Goal: Ask a question: Seek information or help from site administrators or community

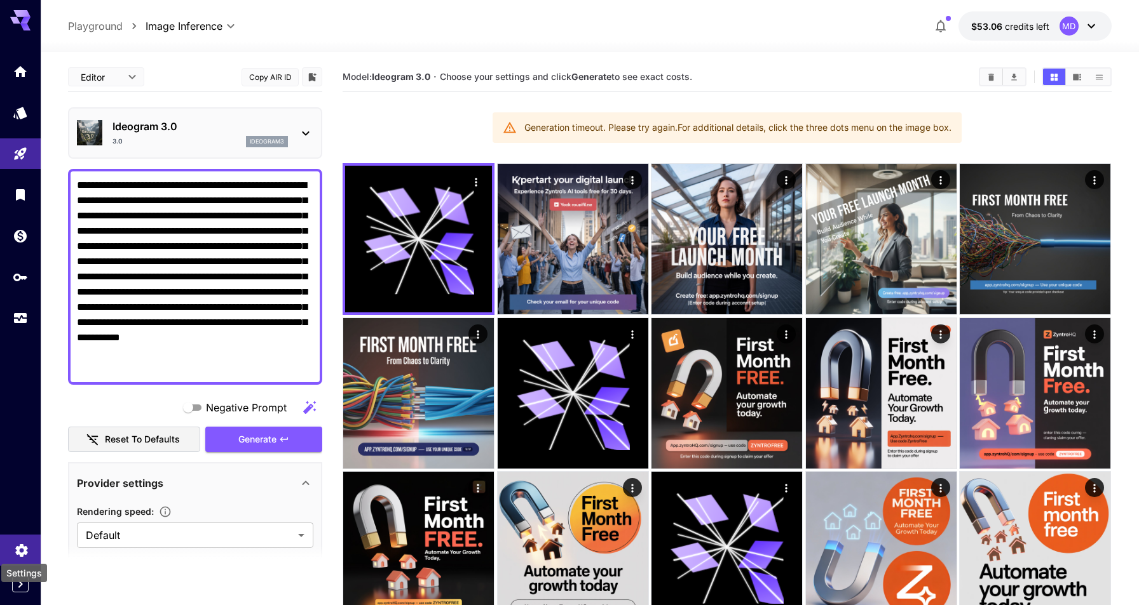
click at [20, 547] on icon "Settings" at bounding box center [21, 546] width 15 height 15
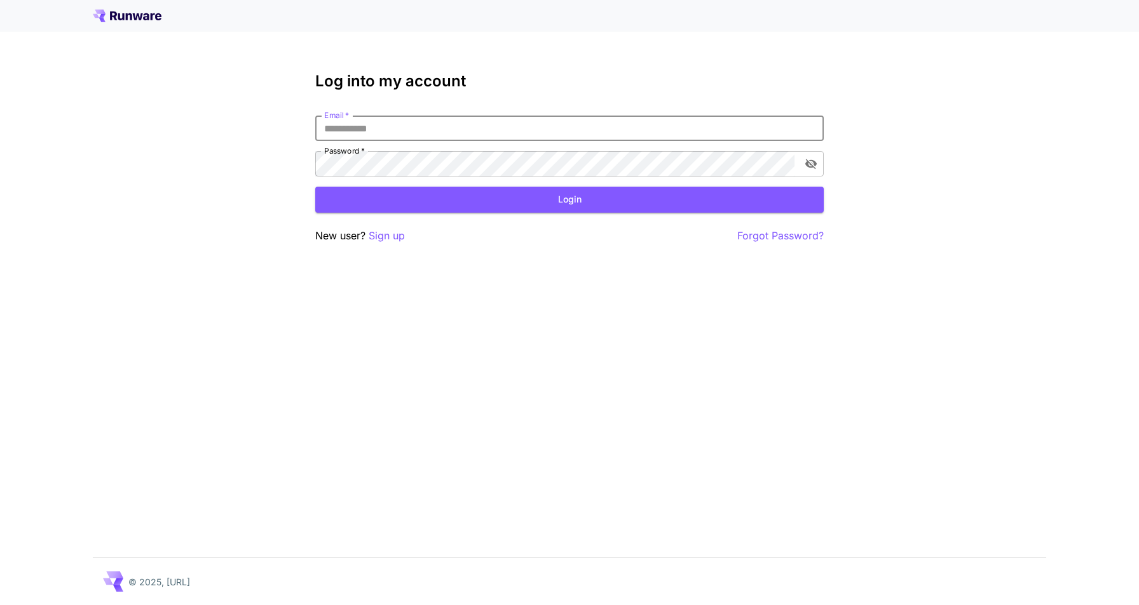
type input "**********"
click at [569, 199] on button "Login" at bounding box center [569, 200] width 508 height 26
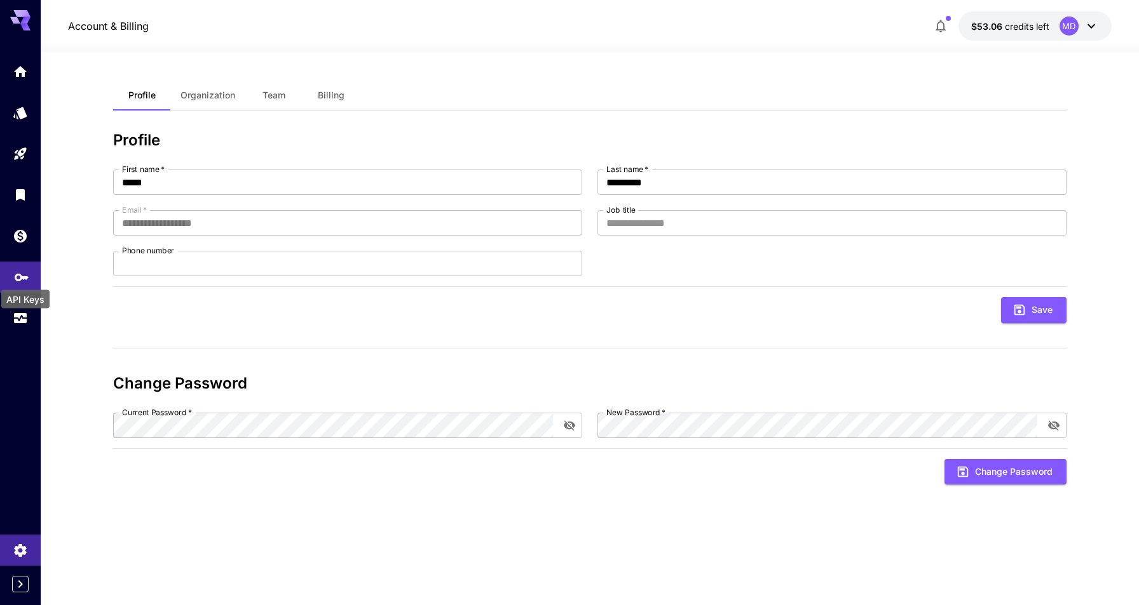
click at [20, 273] on icon "API Keys" at bounding box center [21, 273] width 15 height 15
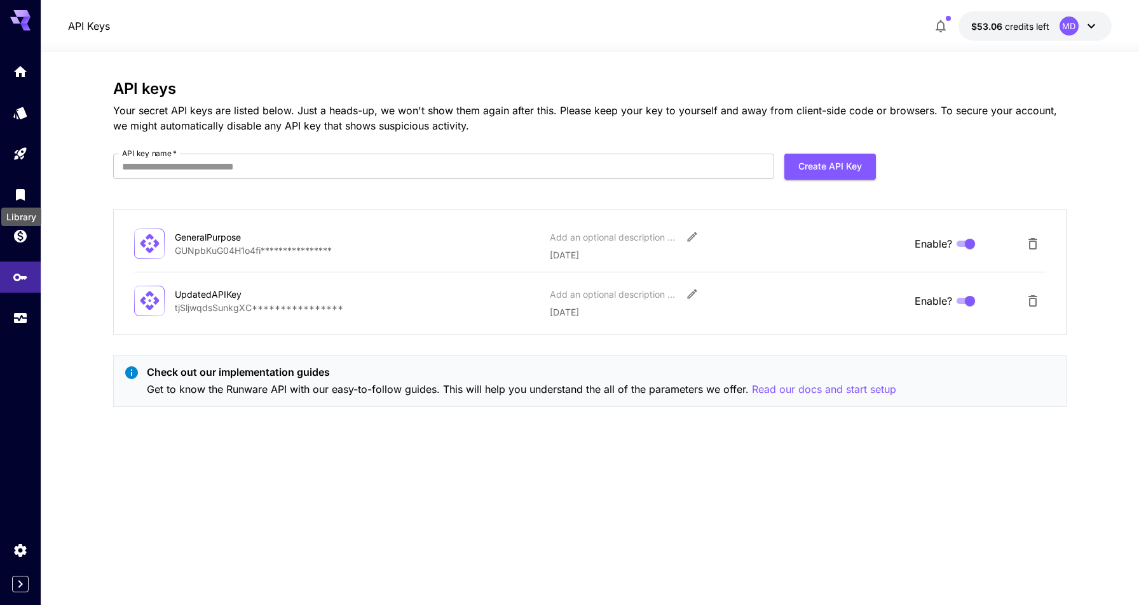
click at [19, 199] on div "Library" at bounding box center [21, 213] width 43 height 29
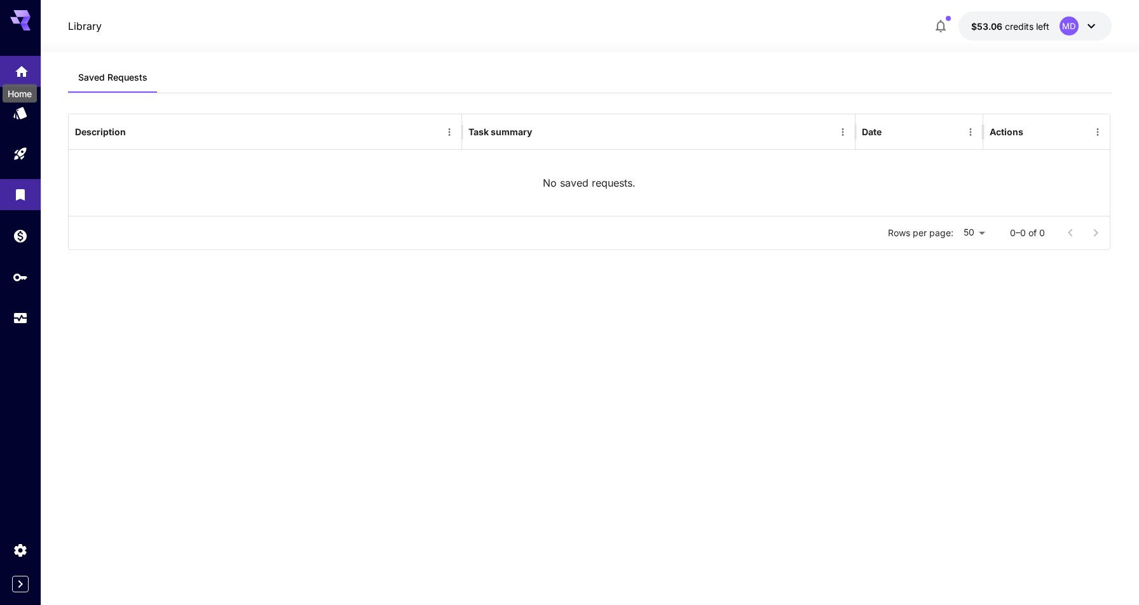
click at [25, 67] on icon "Home" at bounding box center [21, 67] width 13 height 11
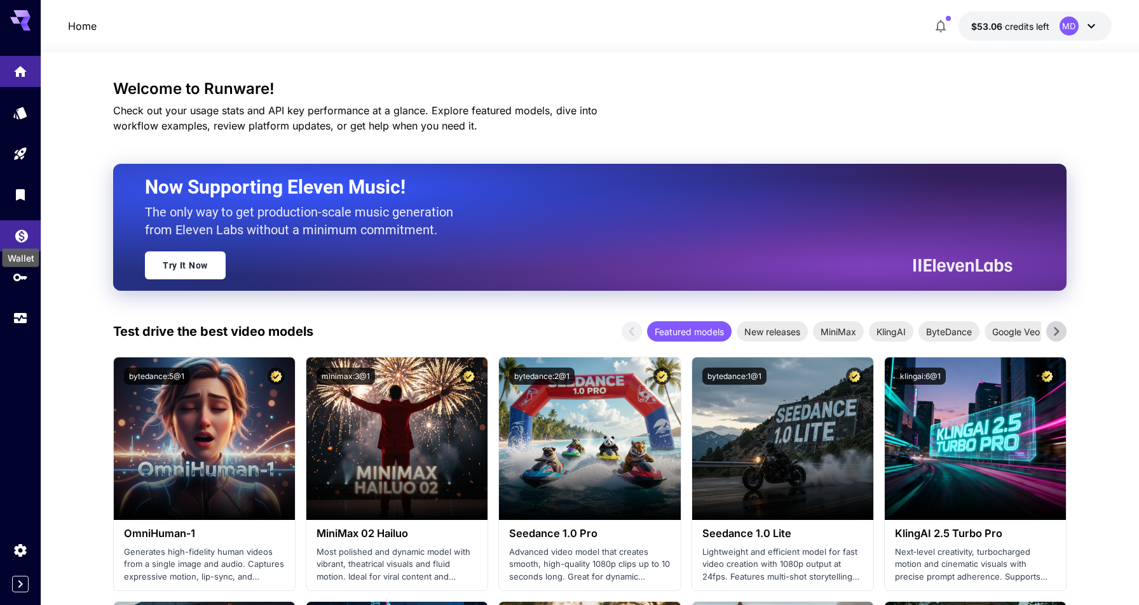
click at [20, 233] on icon "Wallet" at bounding box center [21, 232] width 15 height 15
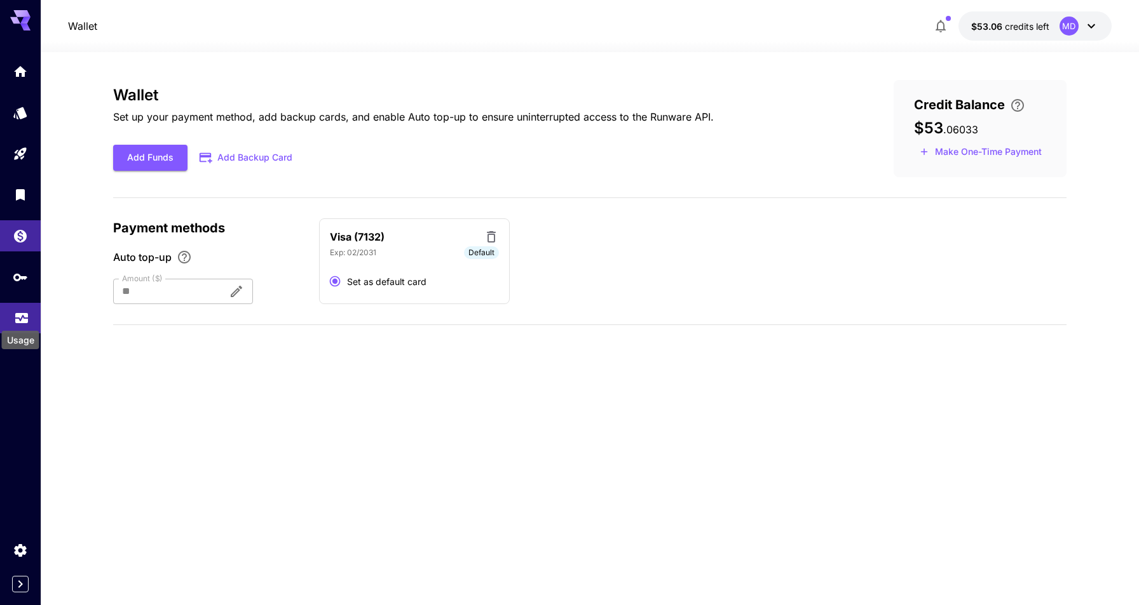
click at [23, 316] on icon "Usage" at bounding box center [21, 316] width 13 height 6
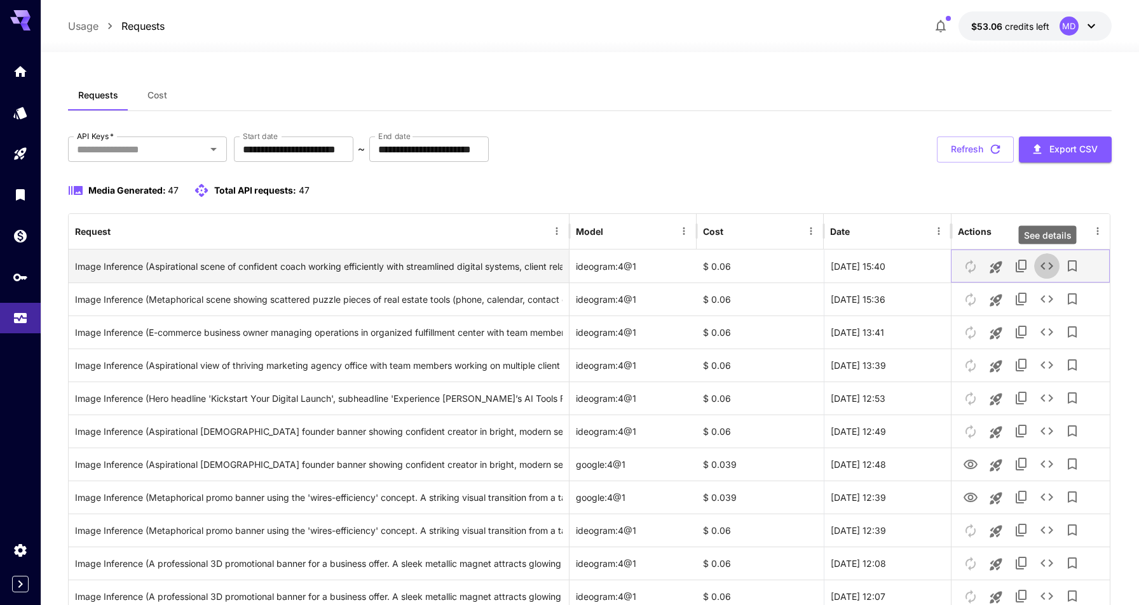
click at [1047, 265] on icon "See details" at bounding box center [1046, 266] width 15 height 15
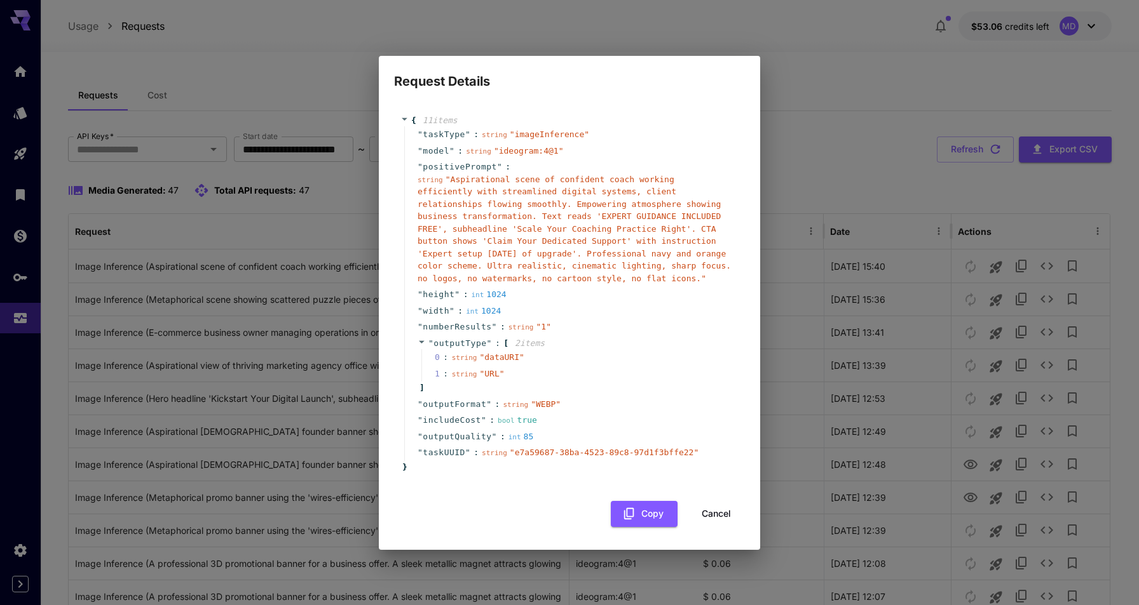
click at [716, 512] on button "Cancel" at bounding box center [715, 514] width 57 height 26
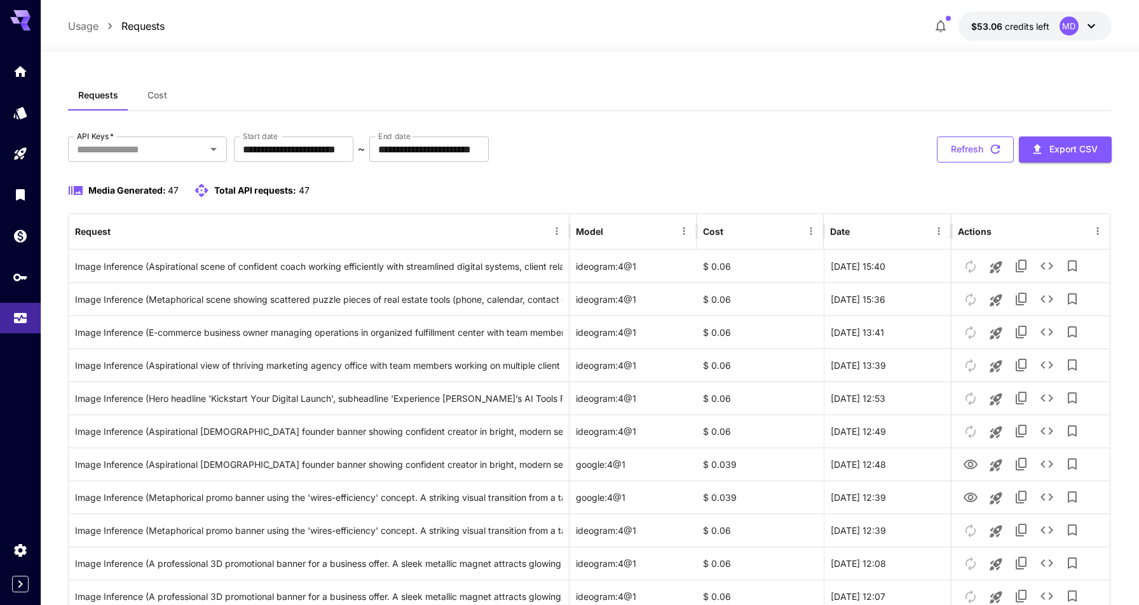
click at [981, 147] on button "Refresh" at bounding box center [975, 150] width 77 height 26
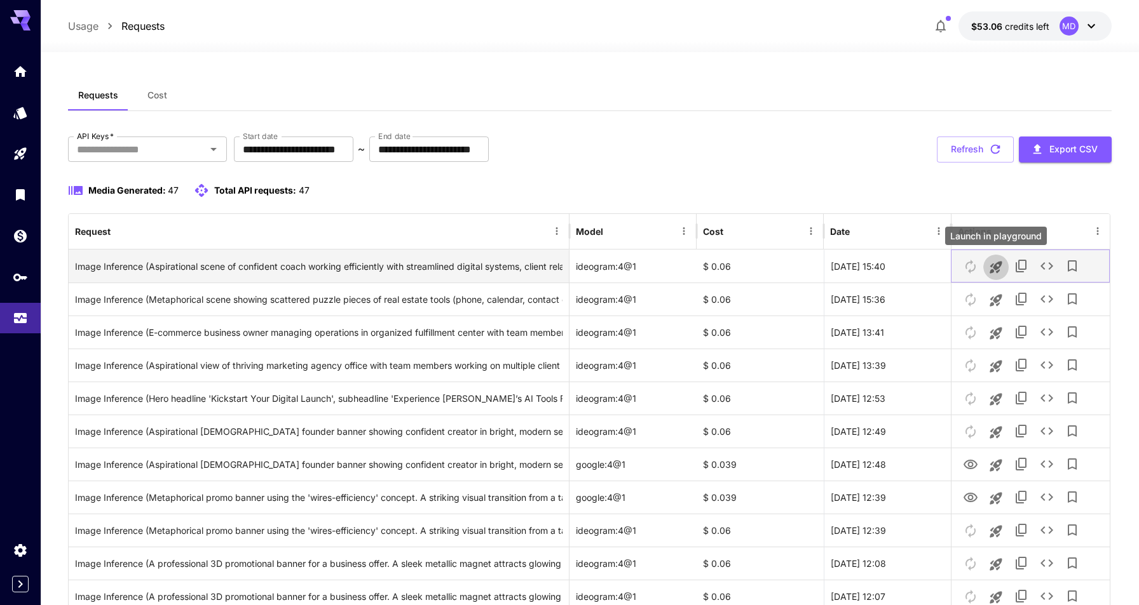
click at [997, 268] on icon "Launch in playground" at bounding box center [995, 267] width 12 height 12
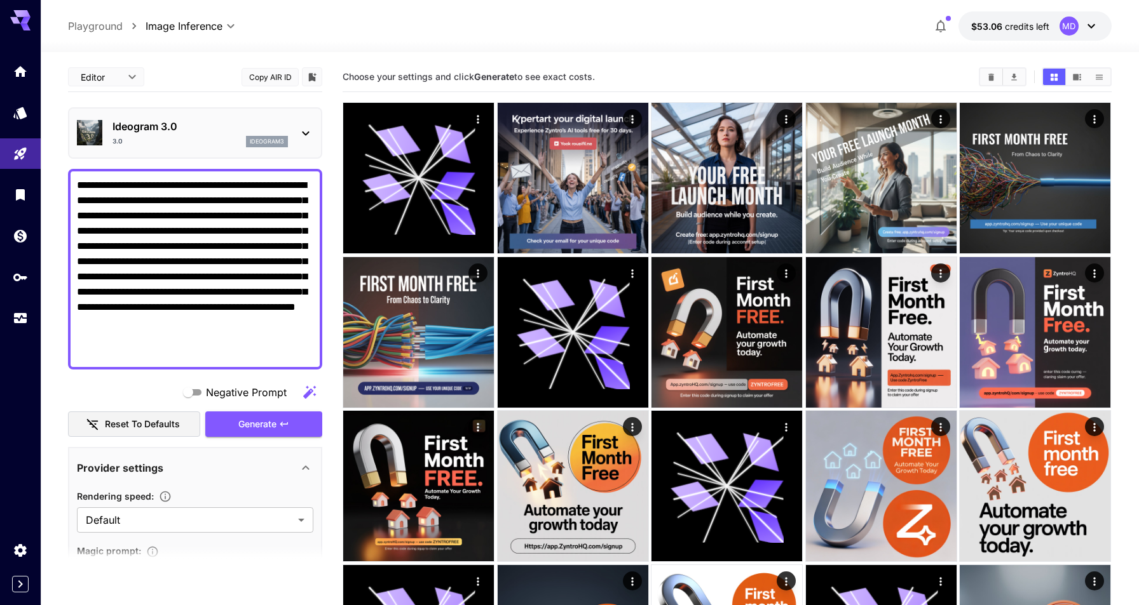
type textarea "**********"
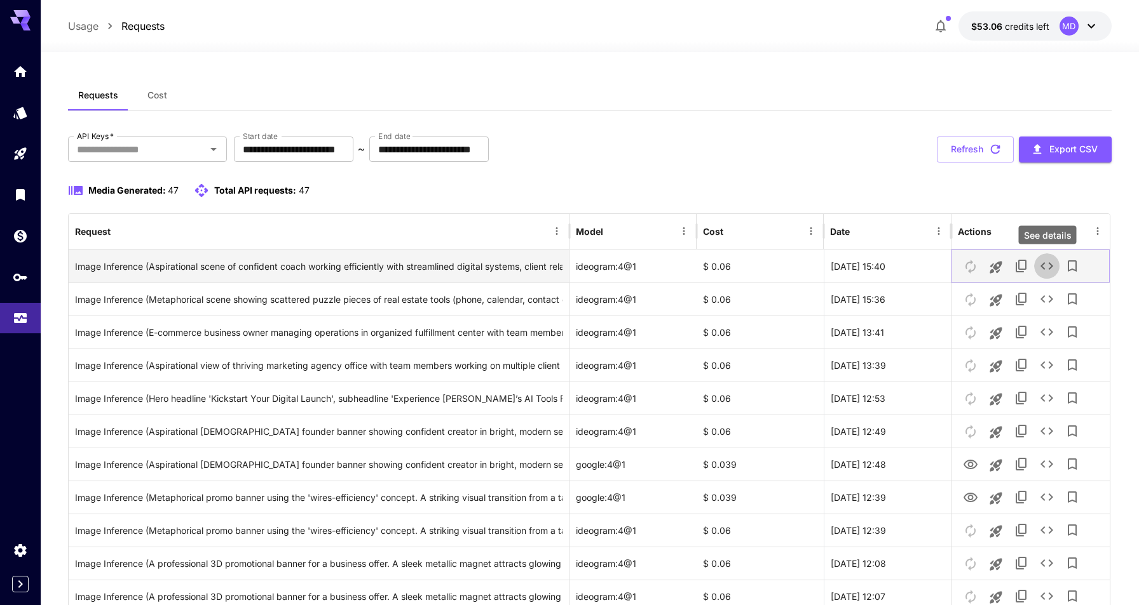
click at [1048, 269] on icon "See details" at bounding box center [1046, 266] width 15 height 15
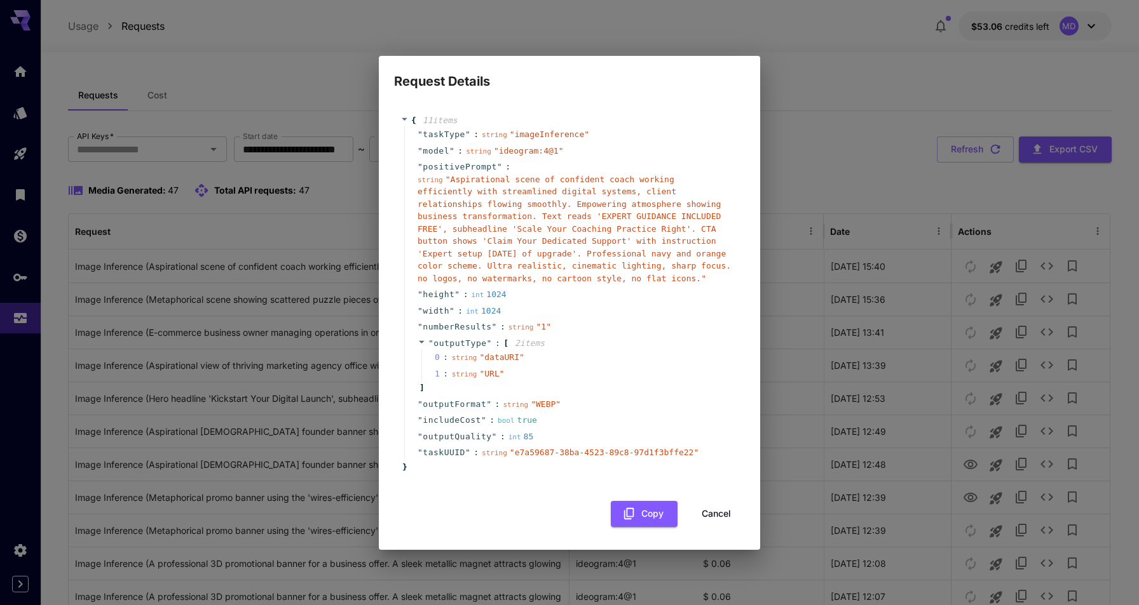
click at [714, 513] on button "Cancel" at bounding box center [715, 514] width 57 height 26
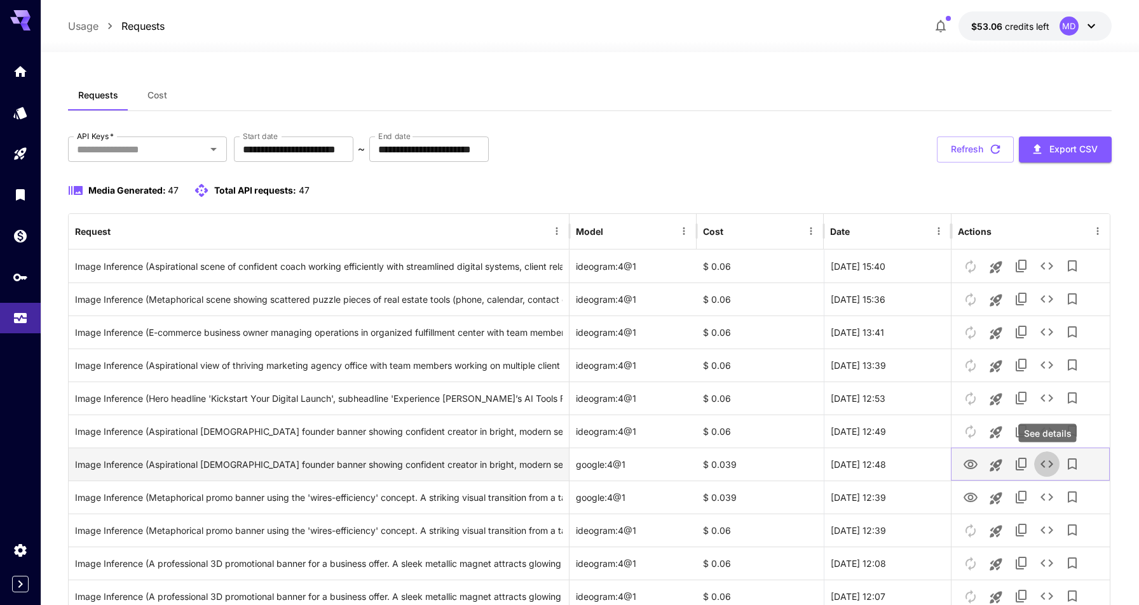
click at [1048, 464] on icon "See details" at bounding box center [1046, 464] width 15 height 15
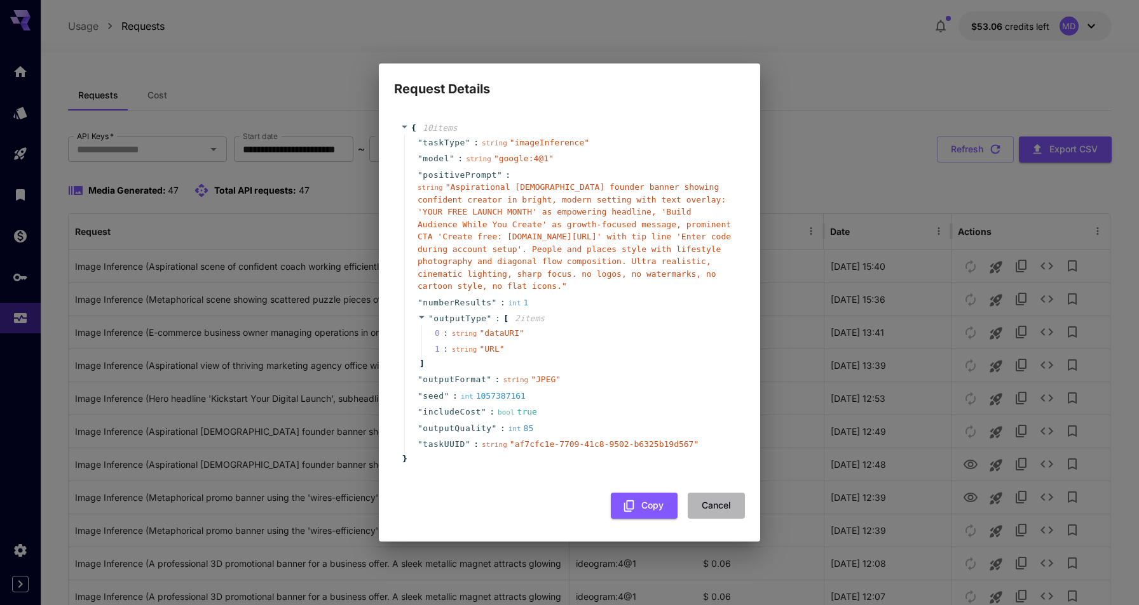
click at [717, 495] on button "Cancel" at bounding box center [715, 506] width 57 height 26
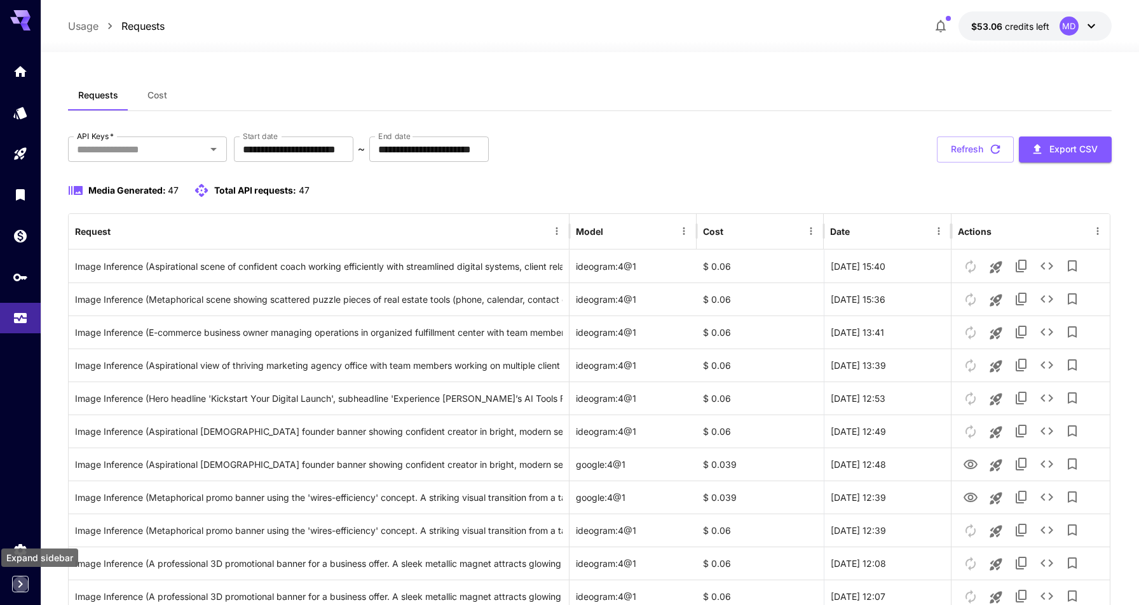
click at [25, 585] on icon "Expand sidebar" at bounding box center [20, 584] width 15 height 15
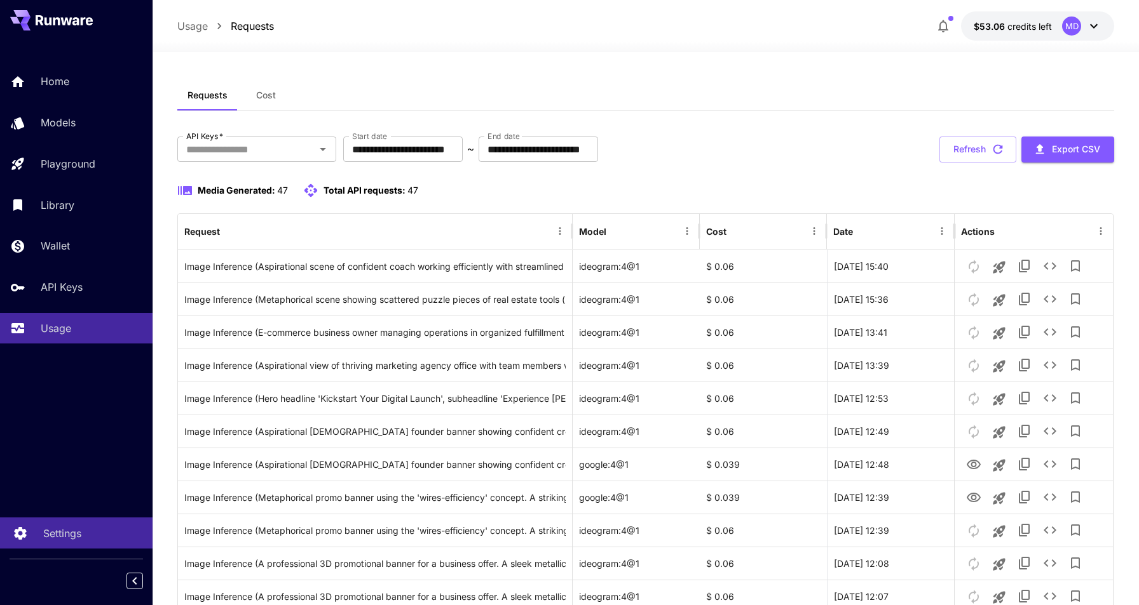
click at [57, 533] on p "Settings" at bounding box center [62, 533] width 38 height 15
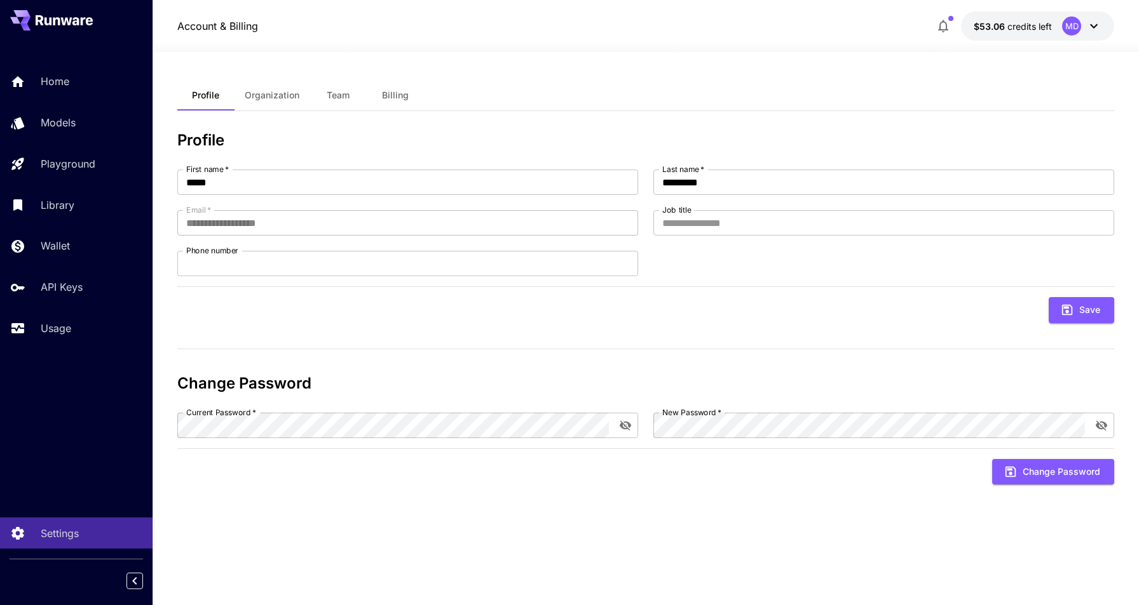
click at [342, 95] on span "Team" at bounding box center [338, 95] width 23 height 11
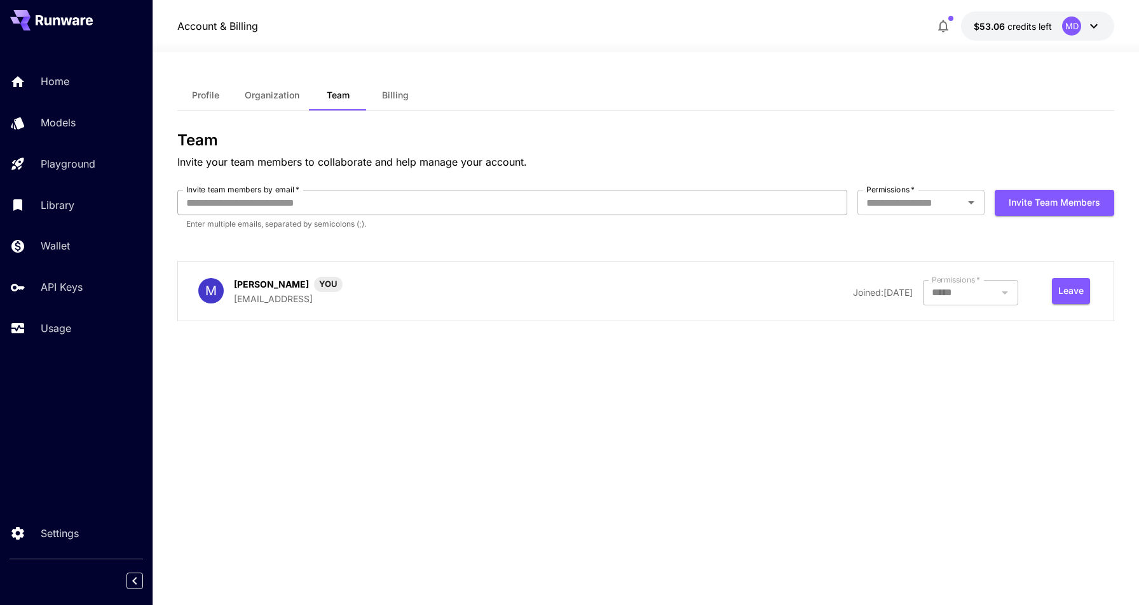
drag, startPoint x: 395, startPoint y: 94, endPoint x: 346, endPoint y: 211, distance: 126.7
click at [346, 210] on div "Profile Organization Team Billing Team Invite your team members to collaborate …" at bounding box center [645, 328] width 937 height 497
click at [1092, 17] on div "MD" at bounding box center [1081, 26] width 39 height 19
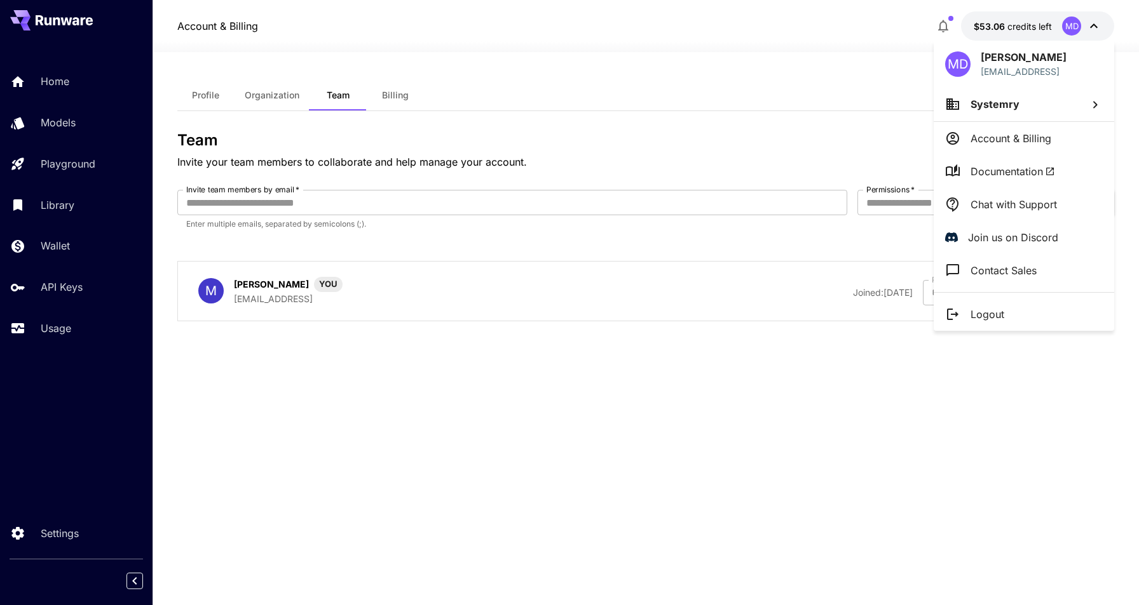
click at [1013, 199] on p "Chat with Support" at bounding box center [1013, 204] width 86 height 15
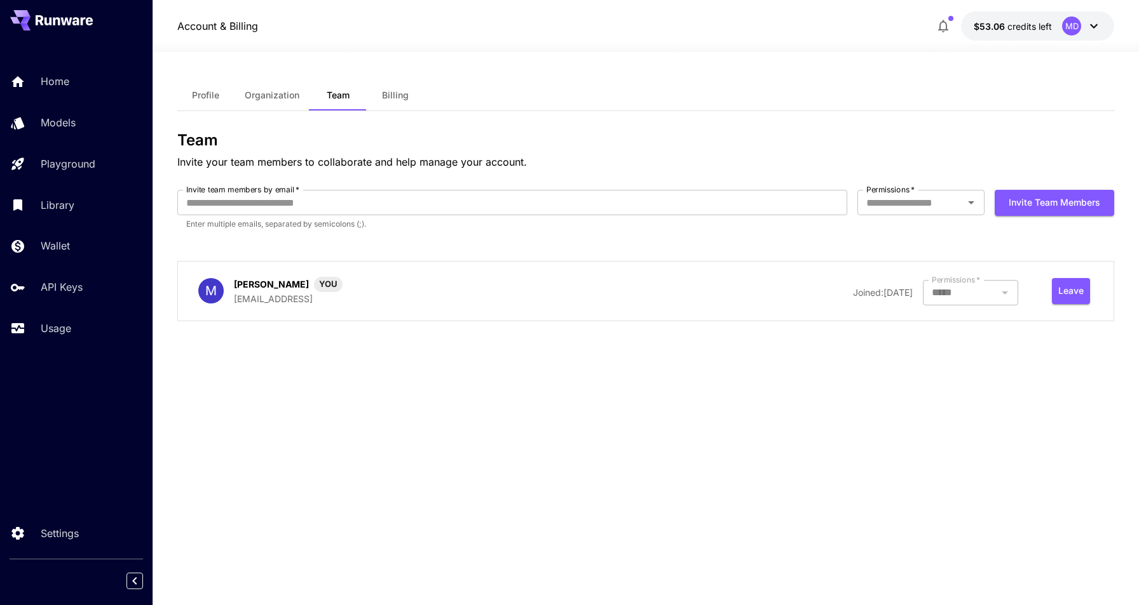
click at [437, 372] on div "Profile Organization Team Billing Team Invite your team members to collaborate …" at bounding box center [645, 328] width 937 height 497
